Goal: Task Accomplishment & Management: Complete application form

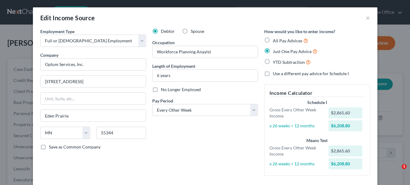
select select "0"
select select "24"
select select "2"
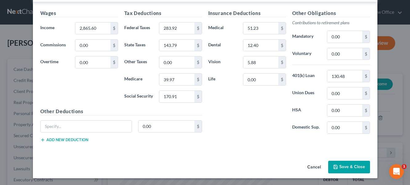
scroll to position [206, 0]
click at [350, 166] on button "Save & Close" at bounding box center [349, 167] width 42 height 13
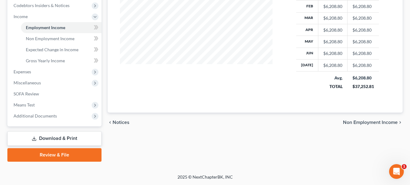
scroll to position [186, 0]
click at [16, 93] on span "SOFA Review" at bounding box center [27, 93] width 26 height 5
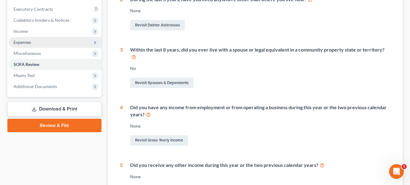
scroll to position [160, 0]
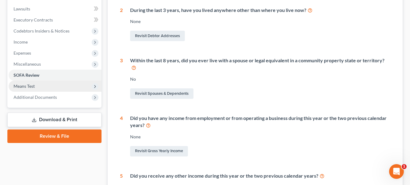
click at [30, 85] on span "Means Test" at bounding box center [24, 86] width 21 height 5
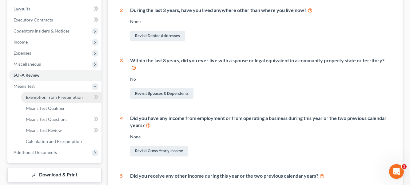
click at [41, 99] on span "Exemption from Presumption" at bounding box center [54, 97] width 57 height 5
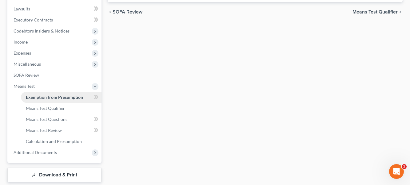
radio input "true"
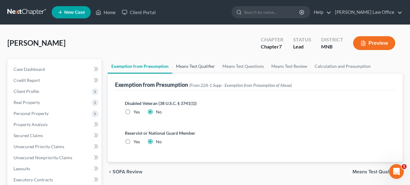
click at [192, 65] on link "Means Test Qualifier" at bounding box center [195, 66] width 46 height 15
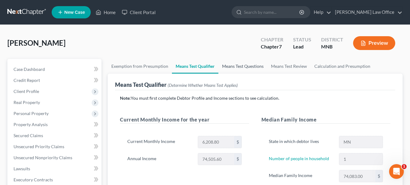
click at [251, 68] on link "Means Test Questions" at bounding box center [242, 66] width 49 height 15
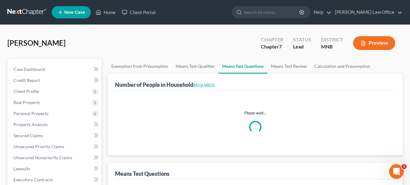
select select "60"
select select "1"
select select "0"
select select "1"
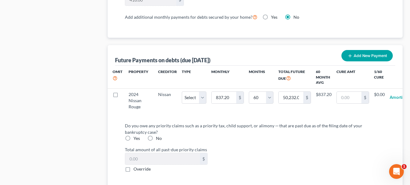
scroll to position [606, 0]
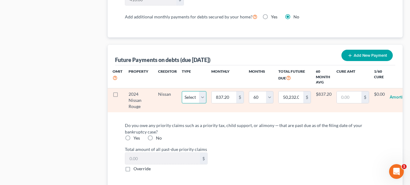
select select "1"
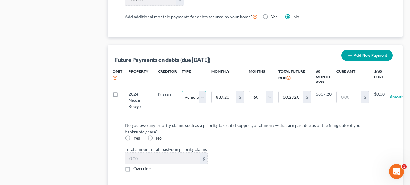
select select "1"
select select "60"
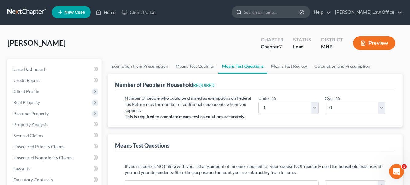
scroll to position [0, 0]
click at [284, 66] on link "Means Test Review" at bounding box center [288, 66] width 43 height 15
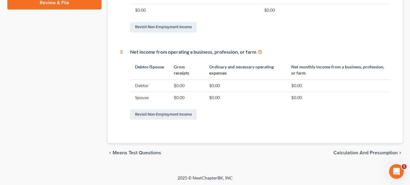
scroll to position [349, 0]
click at [357, 153] on span "Calculation and Presumption" at bounding box center [365, 153] width 64 height 5
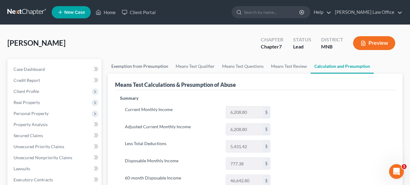
click at [151, 63] on link "Exemption from Presumption" at bounding box center [140, 66] width 64 height 15
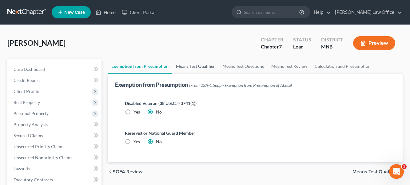
click at [181, 65] on link "Means Test Qualifier" at bounding box center [195, 66] width 46 height 15
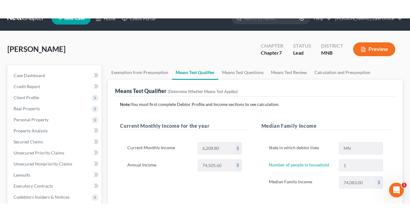
scroll to position [13, 0]
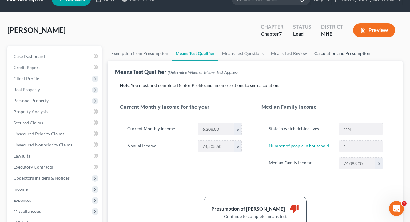
click at [322, 56] on link "Calculation and Presumption" at bounding box center [341, 53] width 63 height 15
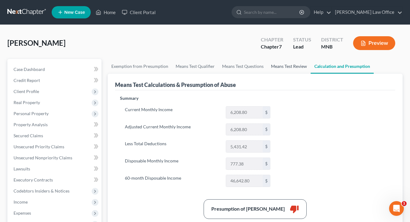
click at [283, 65] on link "Means Test Review" at bounding box center [288, 66] width 43 height 15
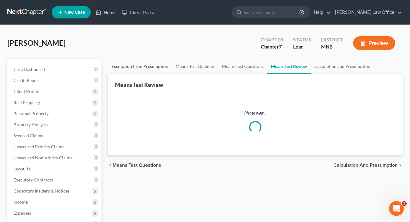
click at [147, 66] on link "Exemption from Presumption" at bounding box center [140, 66] width 64 height 15
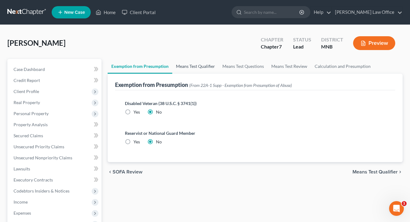
click at [190, 67] on link "Means Test Qualifier" at bounding box center [195, 66] width 46 height 15
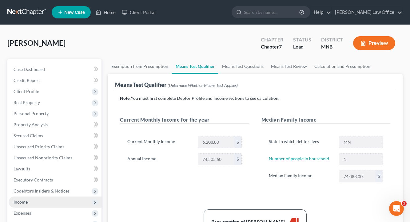
click at [34, 185] on span "Income" at bounding box center [55, 202] width 93 height 11
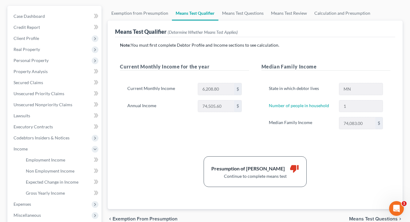
scroll to position [61, 0]
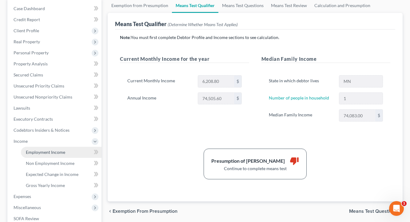
click at [50, 152] on span "Employment Income" at bounding box center [45, 152] width 39 height 5
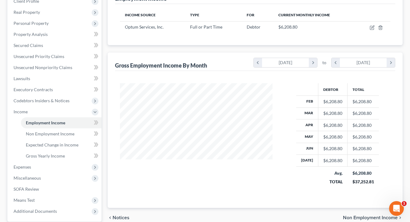
scroll to position [102, 0]
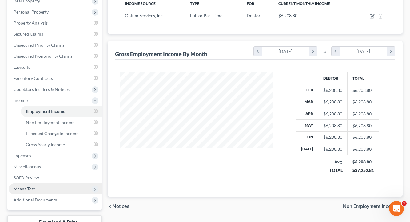
click at [26, 185] on span "Means Test" at bounding box center [55, 189] width 93 height 11
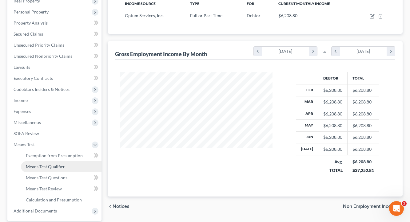
click at [43, 167] on span "Means Test Qualifier" at bounding box center [45, 166] width 39 height 5
